Goal: Transaction & Acquisition: Obtain resource

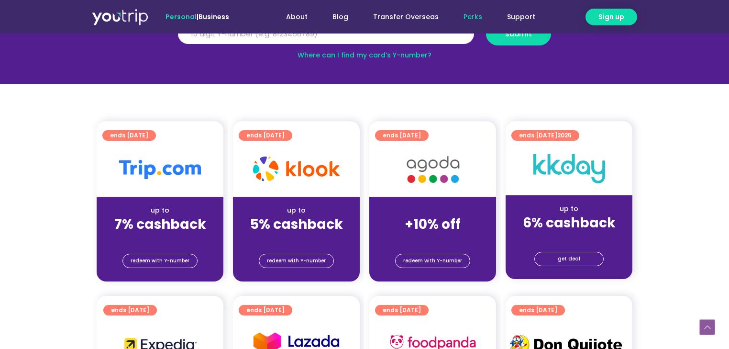
scroll to position [191, 0]
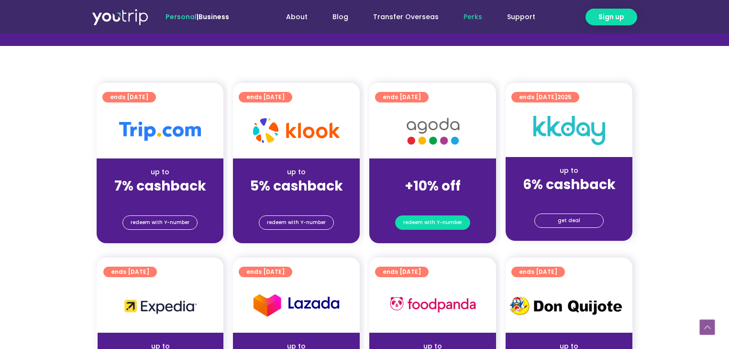
click at [450, 223] on span "redeem with Y-number" at bounding box center [432, 222] width 59 height 13
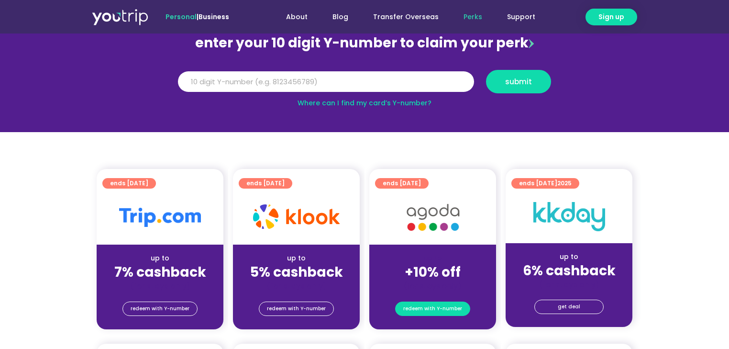
click at [435, 309] on span "redeem with Y-number" at bounding box center [432, 308] width 59 height 13
click at [357, 80] on input "Y Number" at bounding box center [326, 81] width 296 height 21
click at [410, 103] on link "Where can I find my card’s Y-number?" at bounding box center [365, 103] width 134 height 10
click at [379, 78] on input "Y Number" at bounding box center [326, 81] width 296 height 21
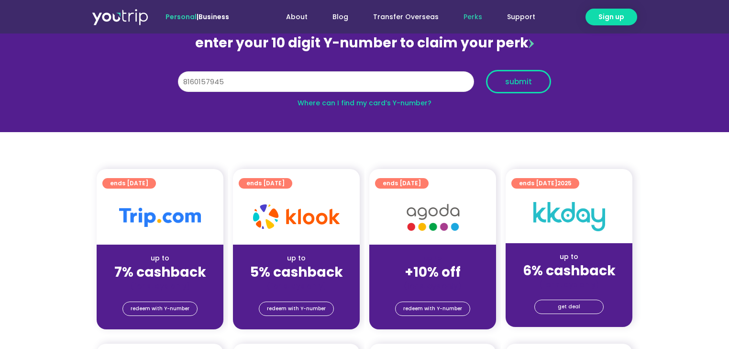
type input "8160157945"
click at [500, 84] on span "submit" at bounding box center [518, 81] width 49 height 7
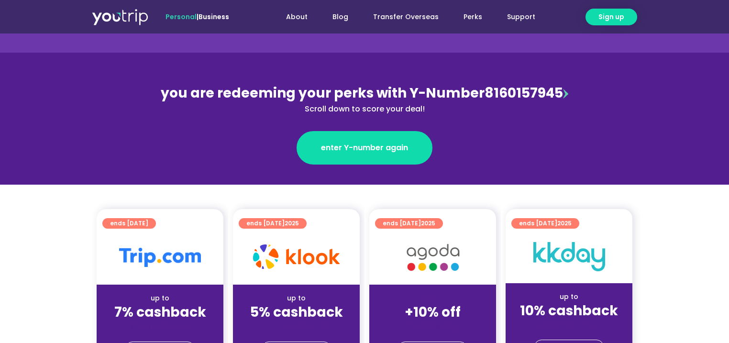
scroll to position [153, 0]
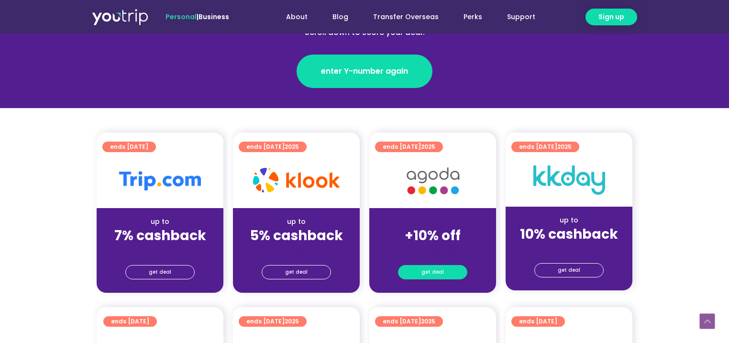
click at [434, 273] on span "get deal" at bounding box center [433, 272] width 22 height 13
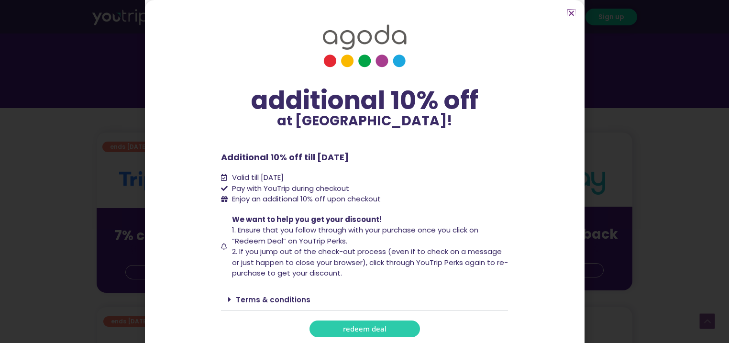
scroll to position [3, 0]
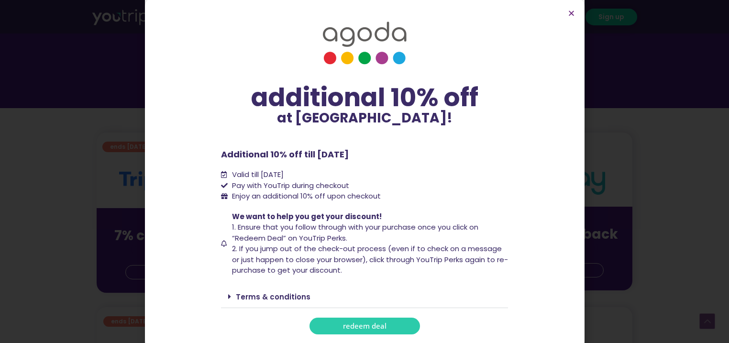
click at [362, 323] on span "redeem deal" at bounding box center [365, 326] width 44 height 7
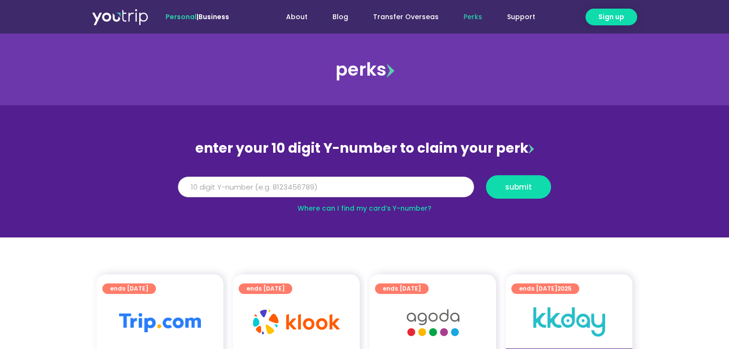
click at [322, 192] on input "Y Number" at bounding box center [326, 187] width 296 height 21
type input "8160157945"
click at [524, 183] on span "submit" at bounding box center [518, 186] width 27 height 7
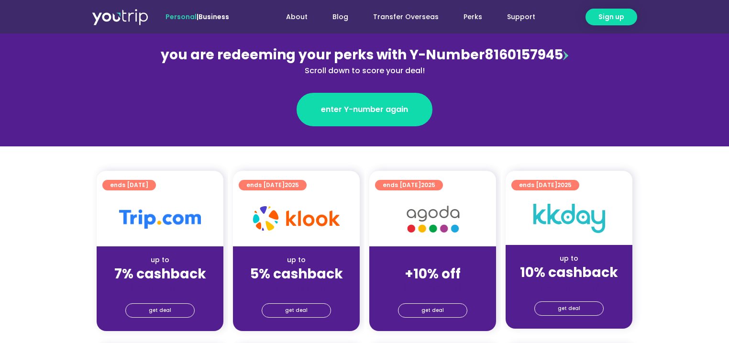
scroll to position [191, 0]
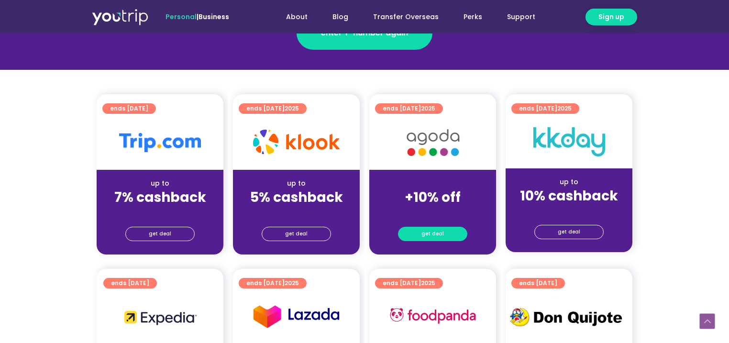
click at [410, 231] on link "get deal" at bounding box center [432, 234] width 69 height 14
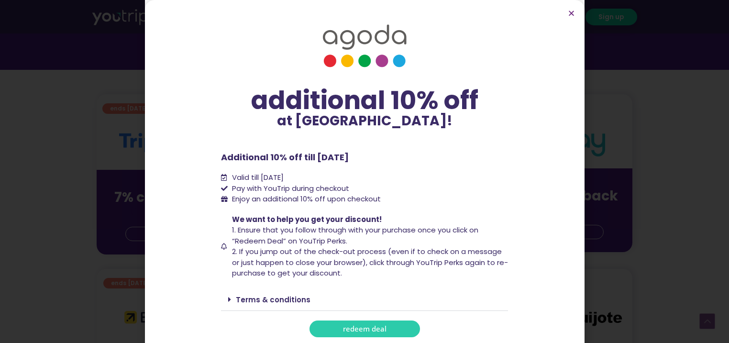
click at [367, 330] on span "redeem deal" at bounding box center [365, 328] width 44 height 7
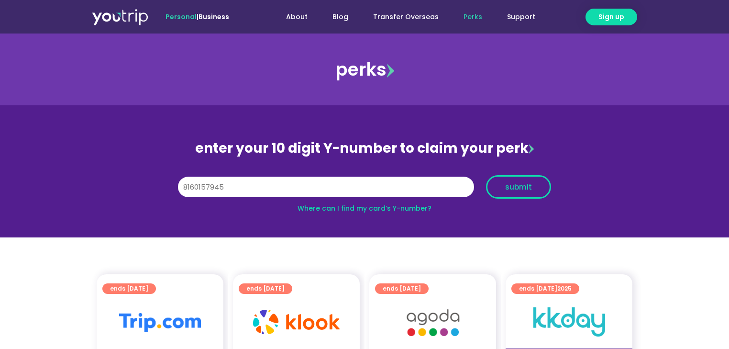
type input "8160157945"
click at [512, 194] on button "submit" at bounding box center [518, 186] width 65 height 23
